Goal: Use online tool/utility: Use online tool/utility

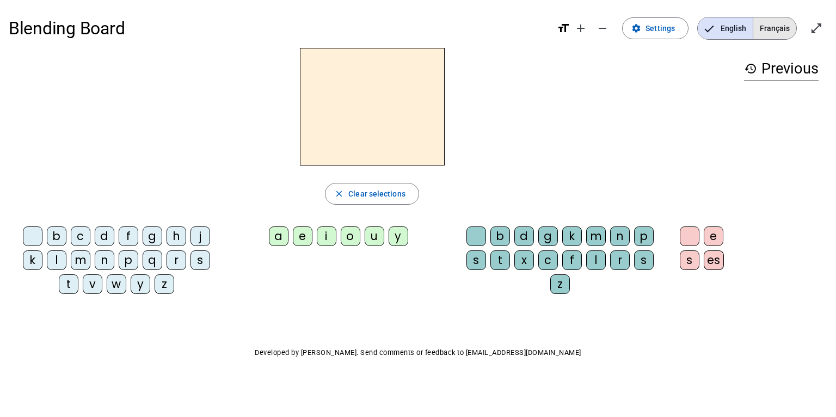
click at [771, 29] on span "Français" at bounding box center [775, 28] width 43 height 22
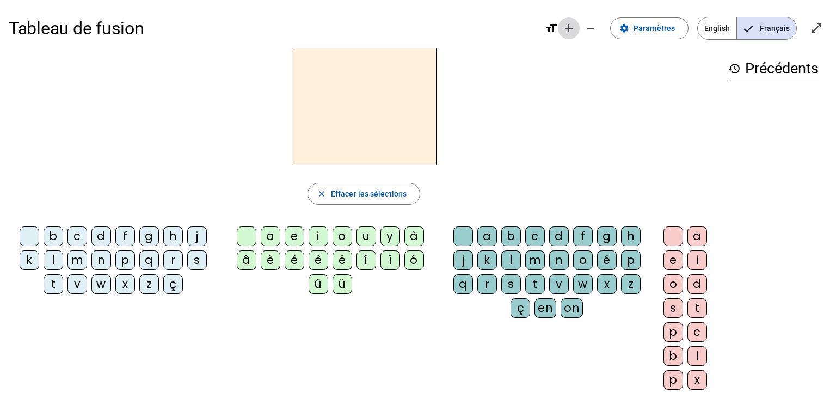
click at [574, 30] on mat-icon "add" at bounding box center [568, 28] width 13 height 13
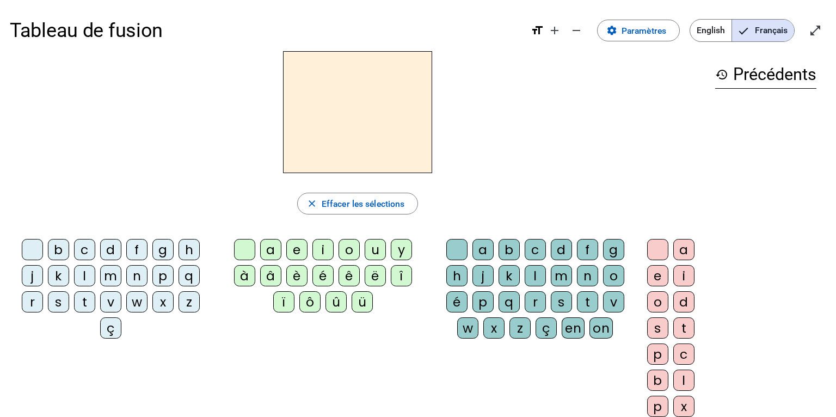
click at [109, 275] on div "m" at bounding box center [110, 275] width 21 height 21
click at [260, 250] on div "a" at bounding box center [270, 249] width 21 height 21
click at [559, 35] on mat-icon "add" at bounding box center [554, 30] width 13 height 13
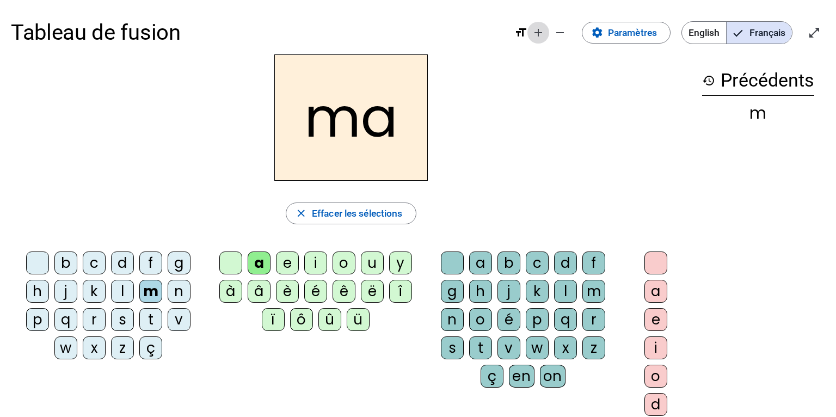
click at [542, 30] on mat-icon "add" at bounding box center [538, 32] width 13 height 13
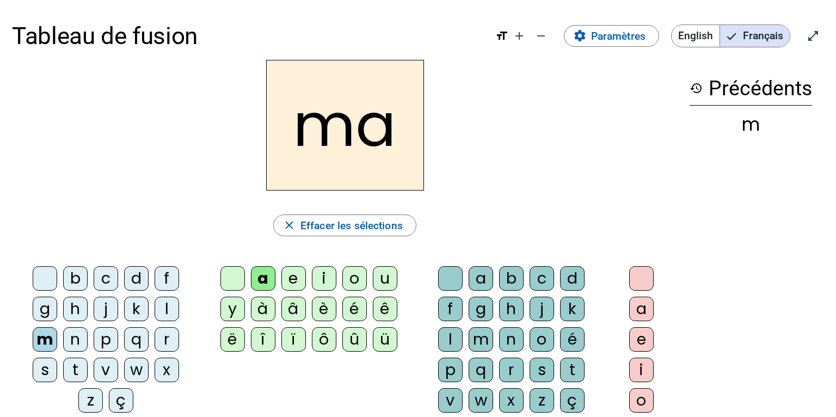
click at [155, 307] on div "l" at bounding box center [167, 309] width 25 height 25
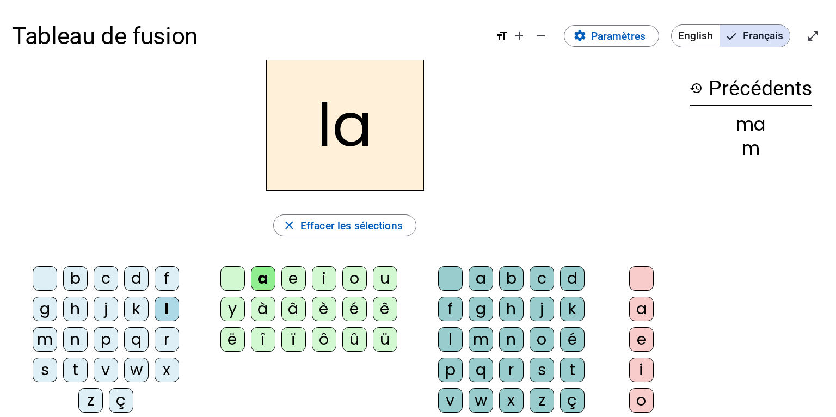
click at [292, 280] on div "e" at bounding box center [293, 278] width 25 height 25
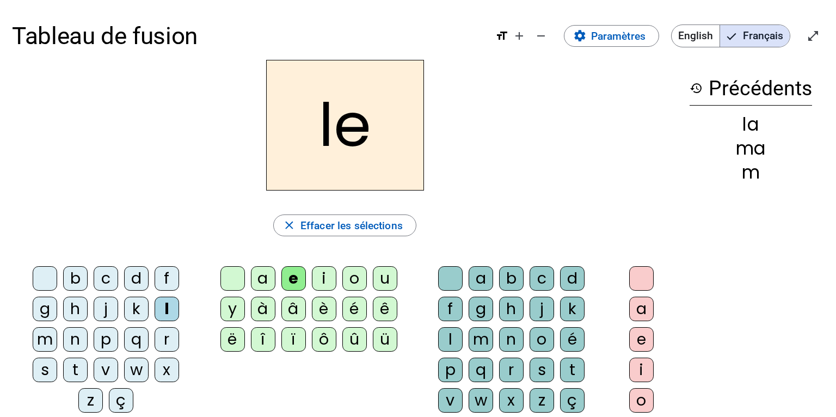
click at [295, 275] on div "e" at bounding box center [293, 278] width 25 height 25
click at [124, 280] on div "d" at bounding box center [136, 278] width 25 height 25
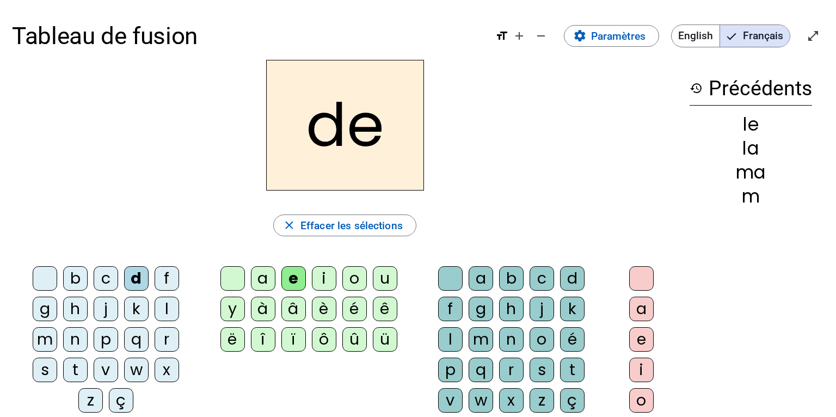
click at [385, 277] on div "u" at bounding box center [385, 278] width 25 height 25
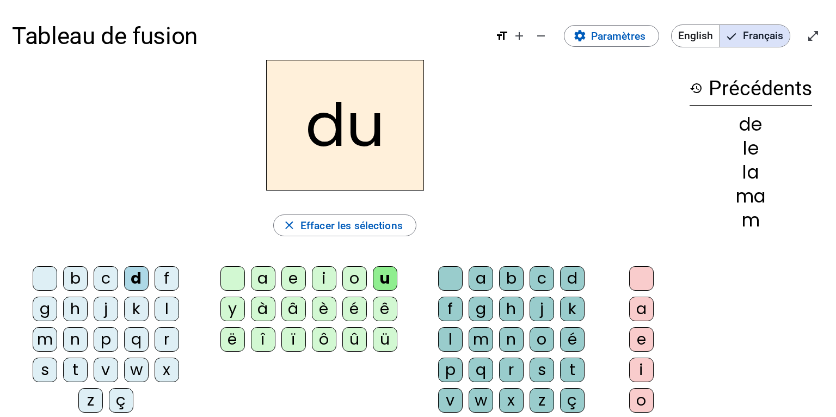
click at [88, 358] on div "t" at bounding box center [75, 370] width 25 height 25
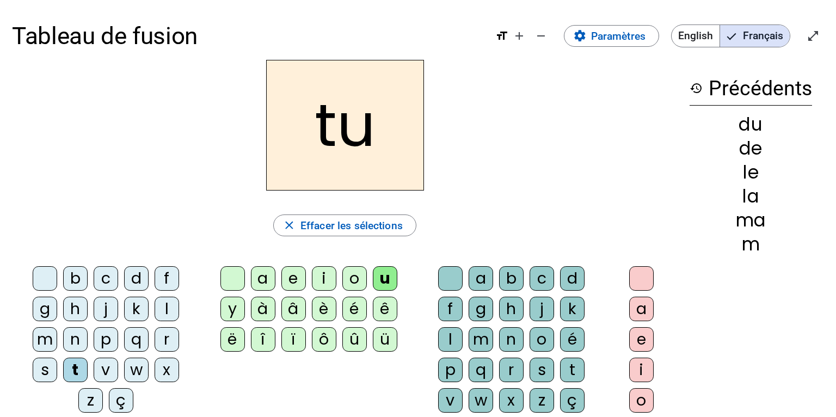
click at [263, 274] on div "a" at bounding box center [263, 278] width 25 height 25
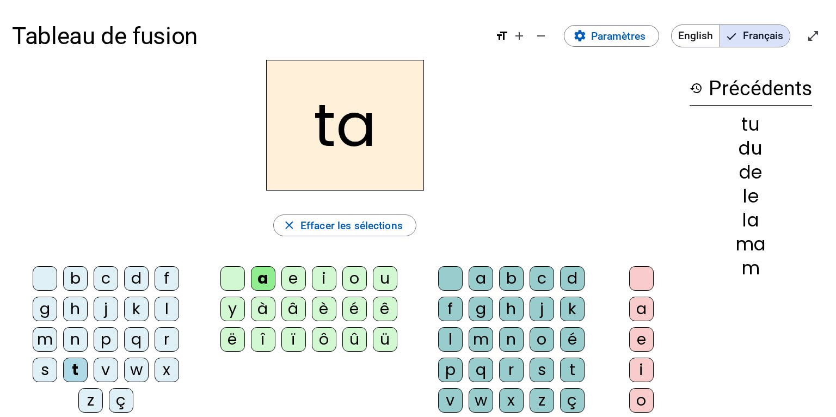
click at [296, 269] on div "e" at bounding box center [293, 278] width 25 height 25
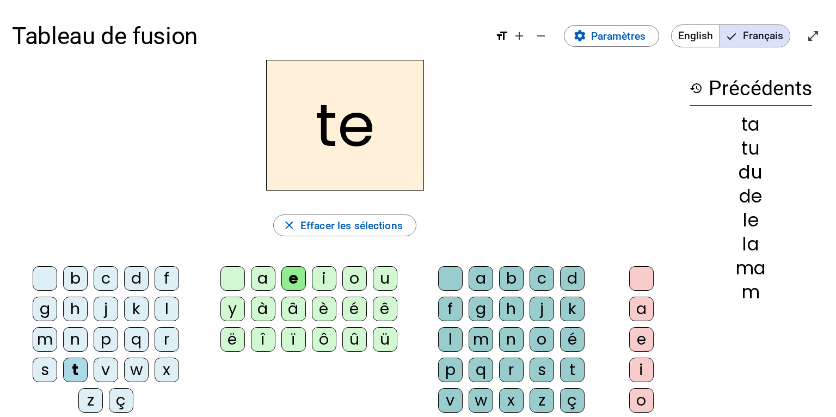
click at [57, 327] on div "m" at bounding box center [45, 339] width 25 height 25
